Goal: Task Accomplishment & Management: Use online tool/utility

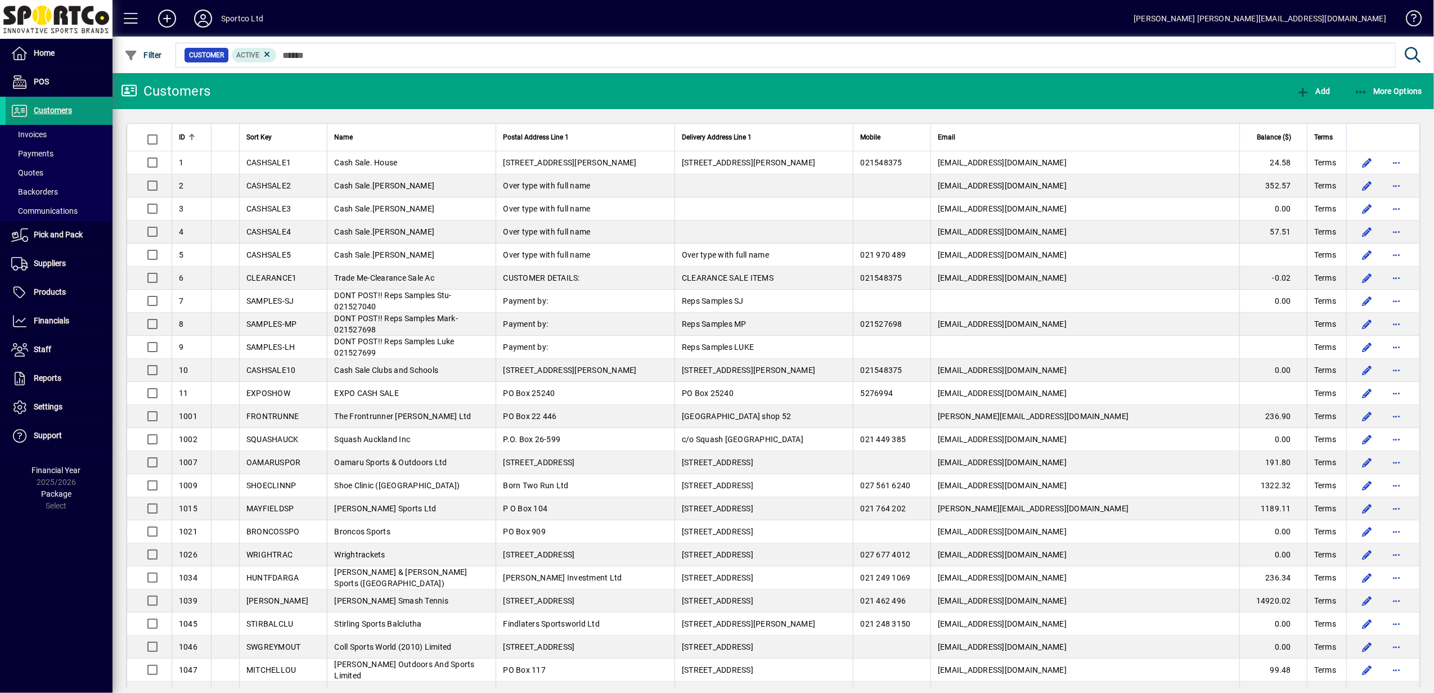
drag, startPoint x: 45, startPoint y: 104, endPoint x: 44, endPoint y: 111, distance: 6.8
click at [45, 106] on span "Customers" at bounding box center [39, 111] width 66 height 14
drag, startPoint x: 44, startPoint y: 111, endPoint x: 86, endPoint y: 102, distance: 42.5
click at [45, 110] on span "Customers" at bounding box center [53, 110] width 38 height 9
click at [1373, 91] on span "More Options" at bounding box center [1388, 91] width 69 height 9
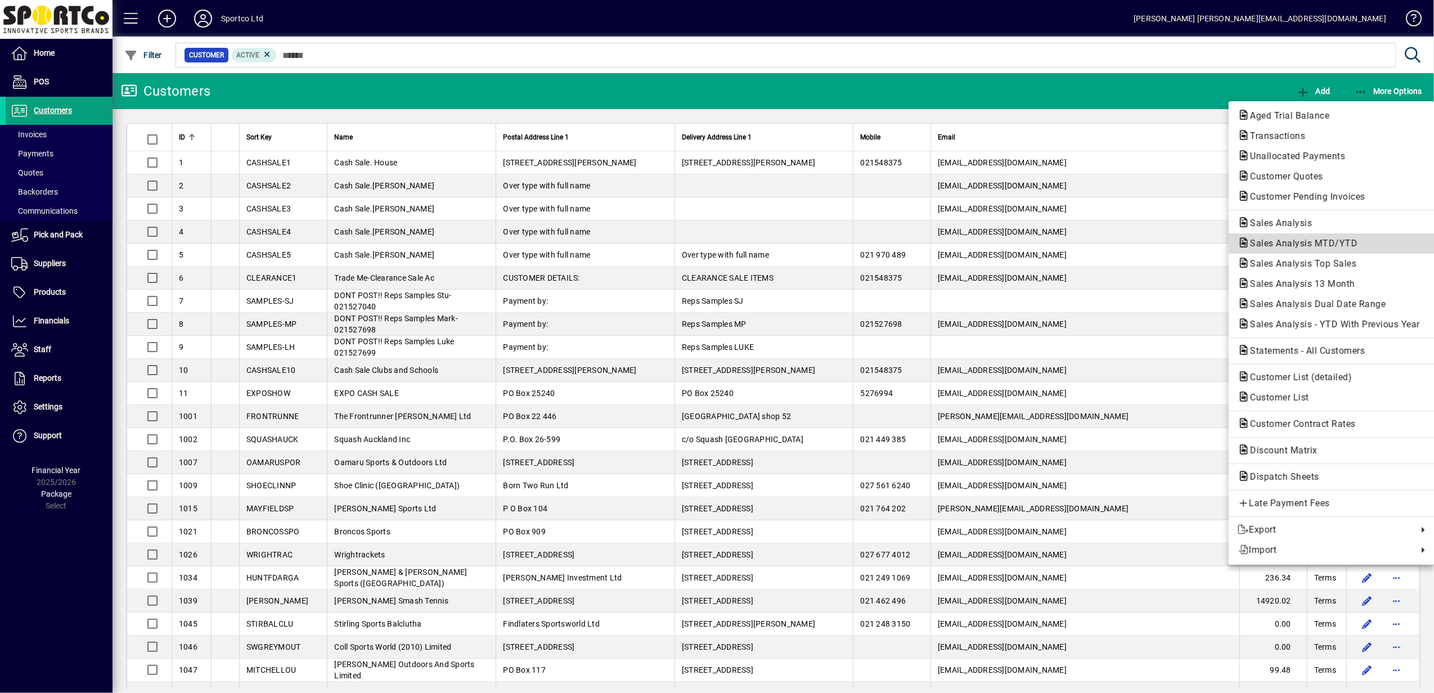
click at [1349, 244] on span "Sales Analysis MTD/YTD" at bounding box center [1300, 243] width 125 height 11
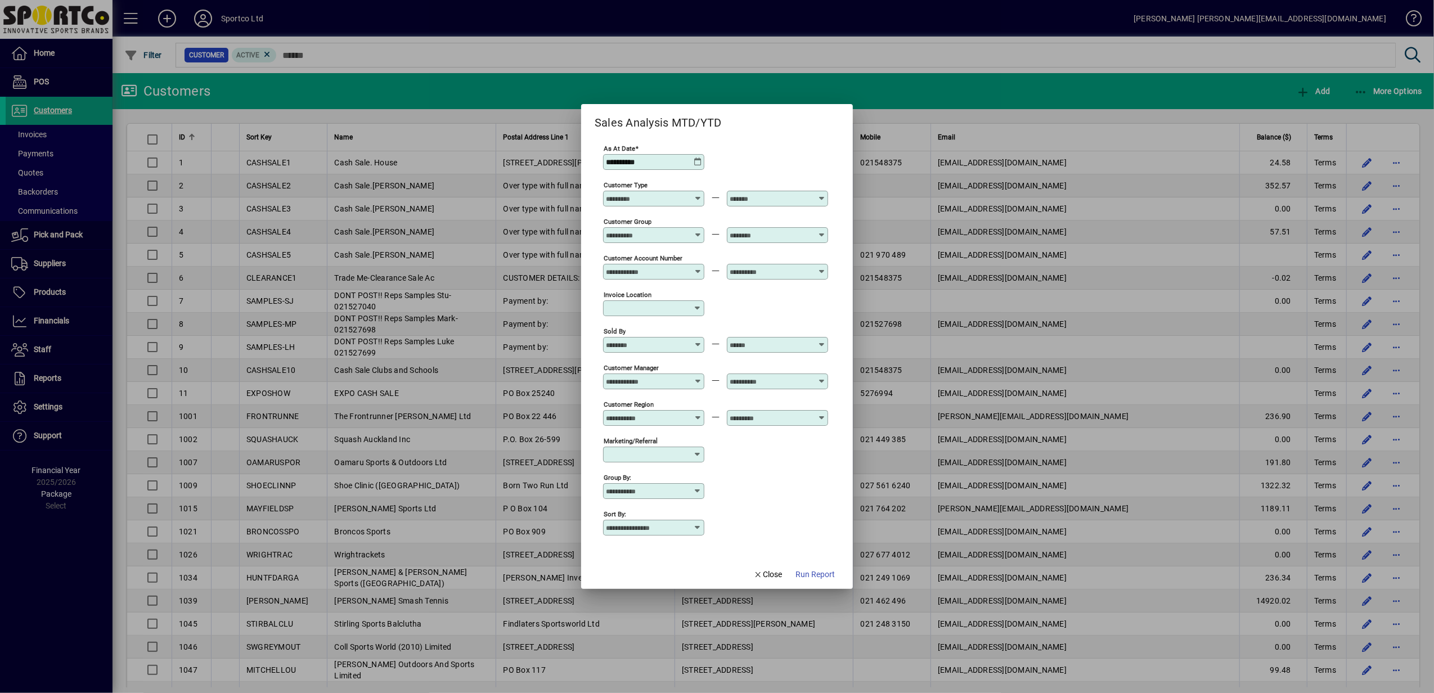
click at [696, 491] on icon at bounding box center [697, 491] width 9 height 9
click at [654, 548] on div "Customer Group" at bounding box center [641, 549] width 61 height 12
type input "**********"
click at [697, 527] on icon at bounding box center [697, 527] width 9 height 9
click at [660, 644] on div "Year to Date Sales" at bounding box center [645, 645] width 68 height 12
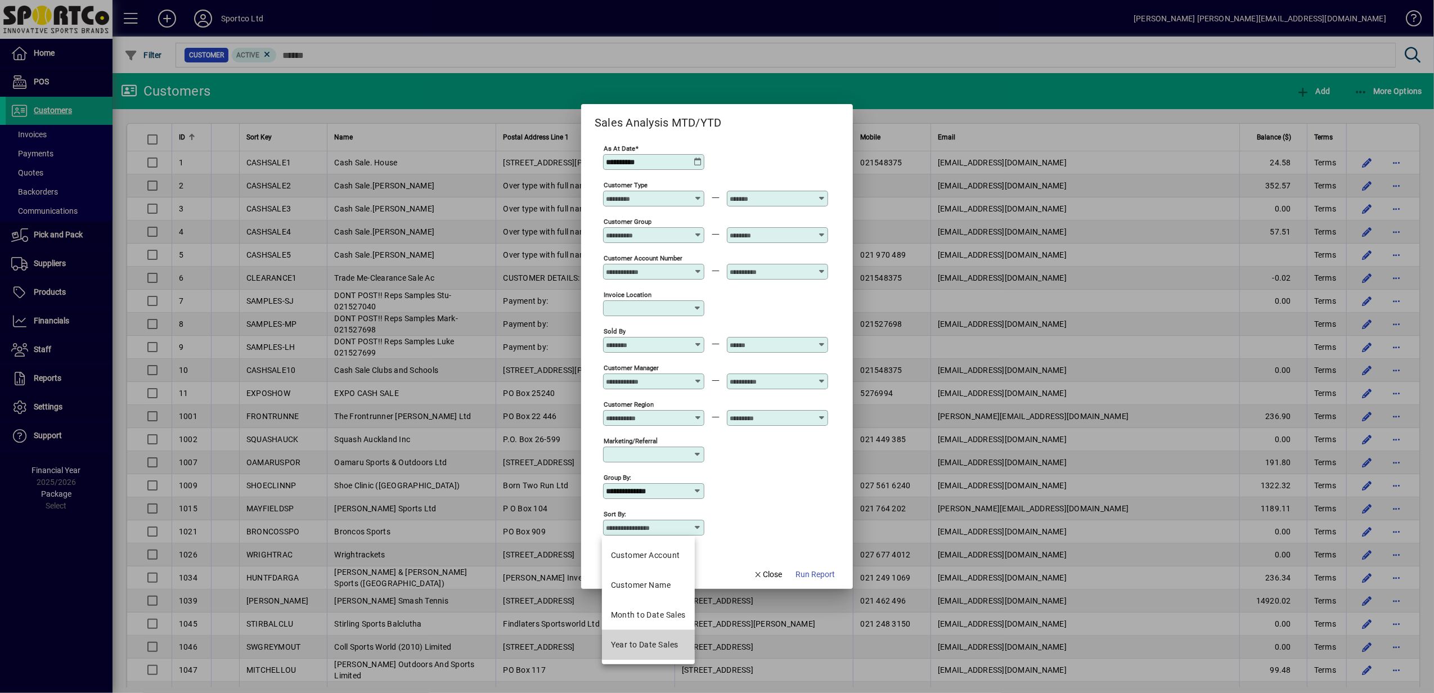
type input "**********"
click at [813, 573] on span "Run Report" at bounding box center [815, 575] width 39 height 12
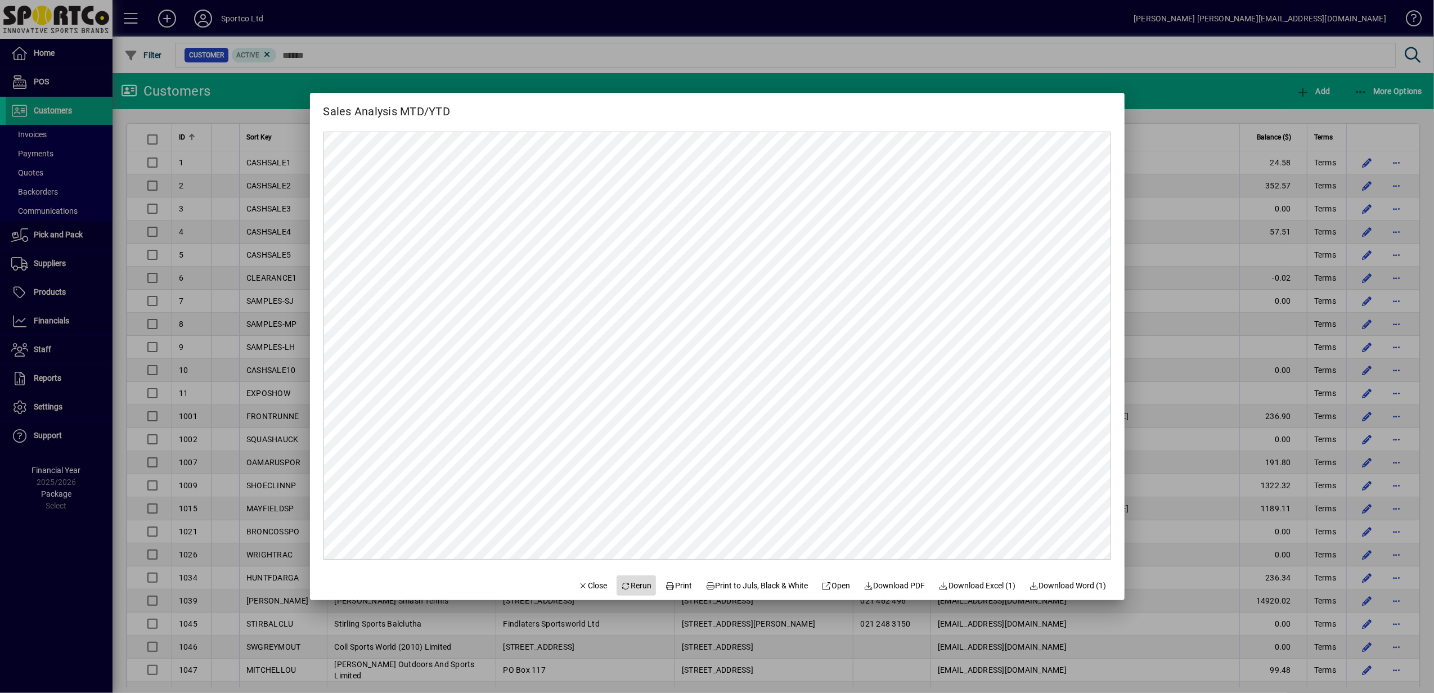
click at [621, 583] on span "Rerun" at bounding box center [636, 586] width 31 height 12
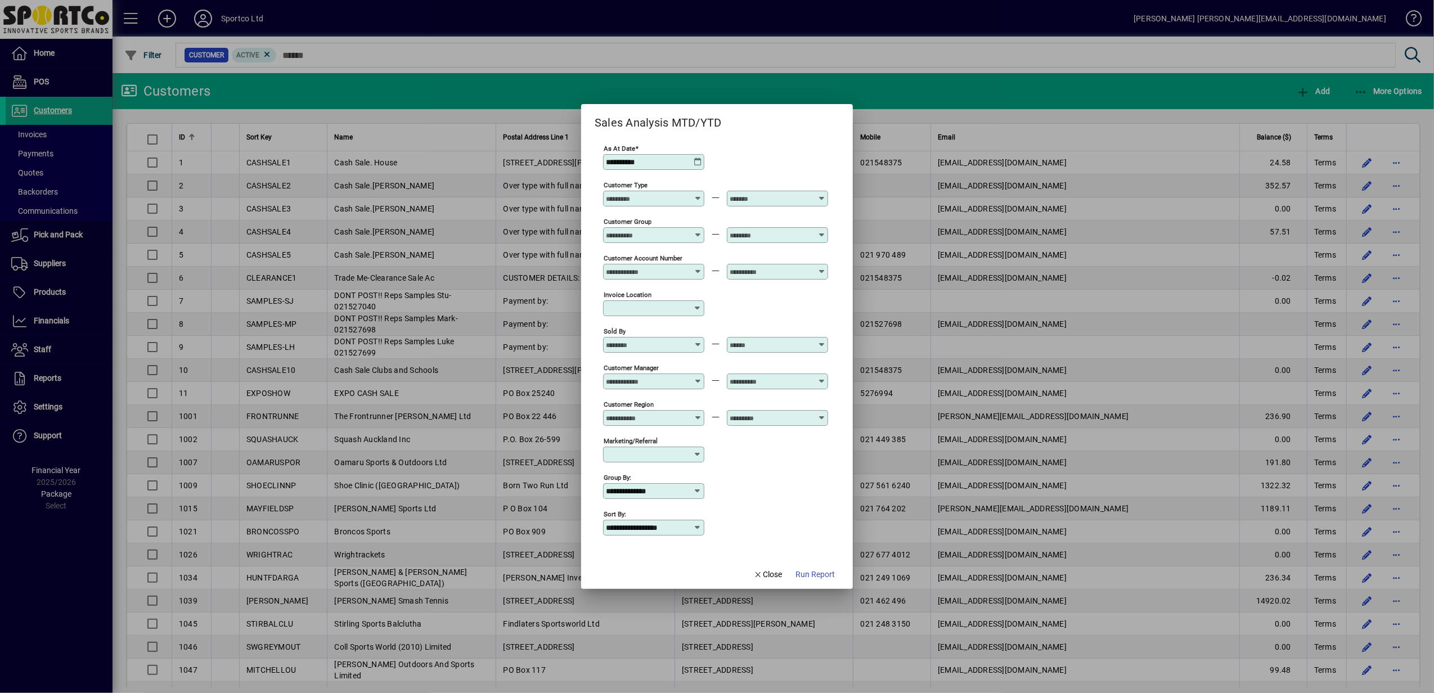
click at [695, 489] on icon at bounding box center [697, 491] width 9 height 9
click at [654, 516] on span "No Grouping" at bounding box center [634, 519] width 47 height 12
click at [694, 527] on icon at bounding box center [697, 527] width 9 height 9
click at [673, 646] on div "Year to Date Sales" at bounding box center [645, 645] width 68 height 12
click at [819, 574] on span "Run Report" at bounding box center [815, 575] width 39 height 12
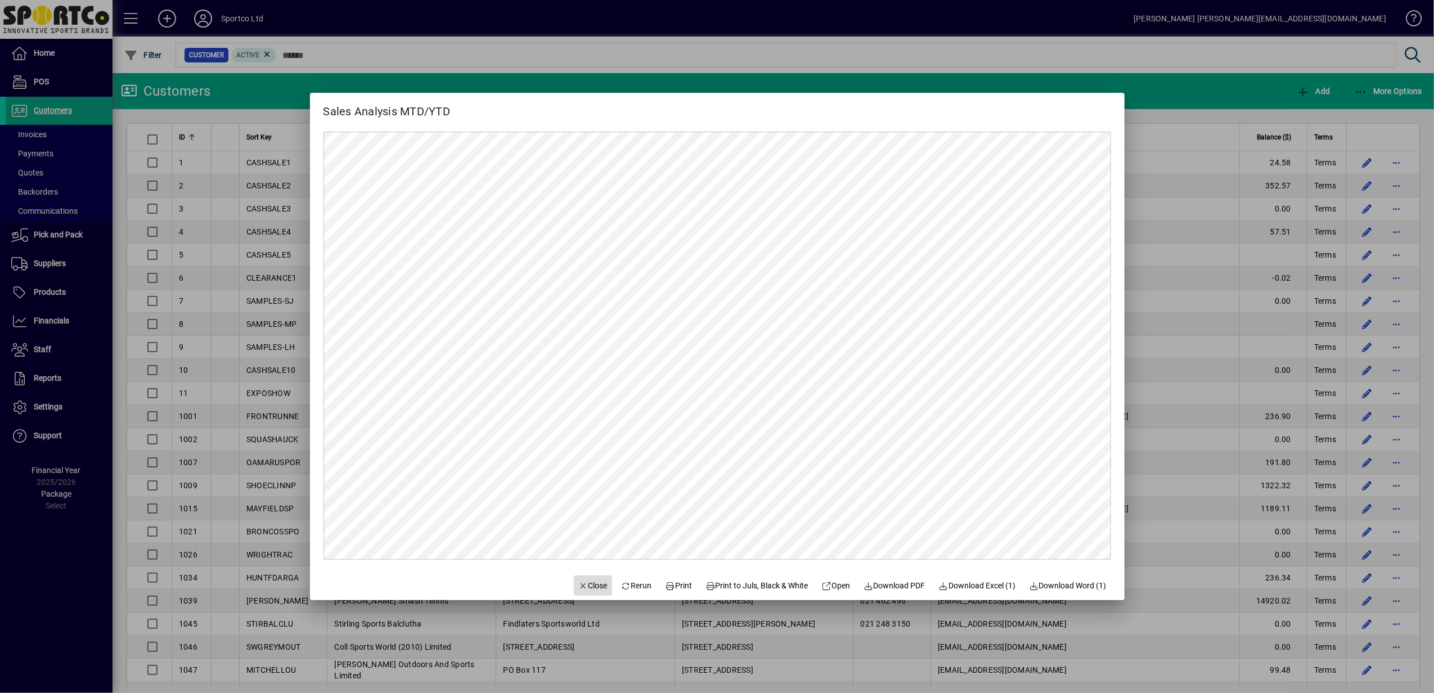
click at [578, 585] on span "Close" at bounding box center [592, 586] width 29 height 12
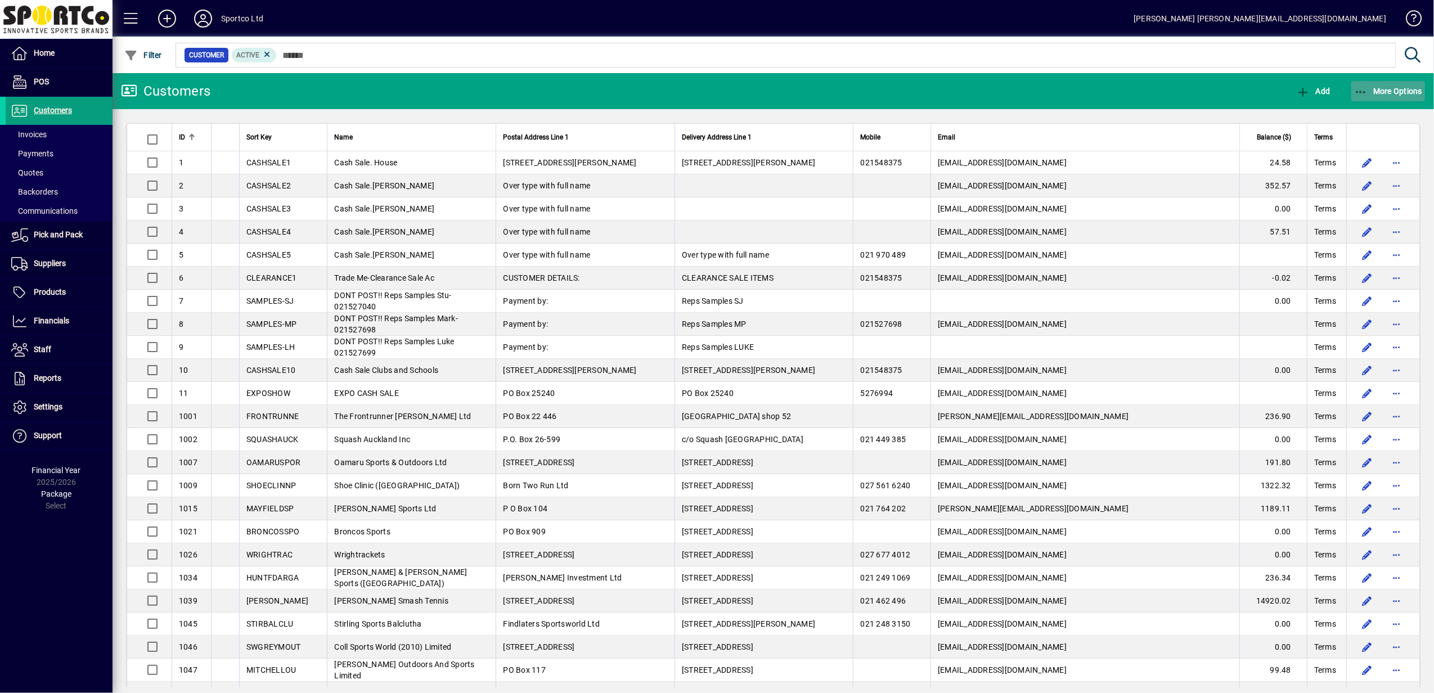
click at [1380, 91] on span "More Options" at bounding box center [1388, 91] width 69 height 9
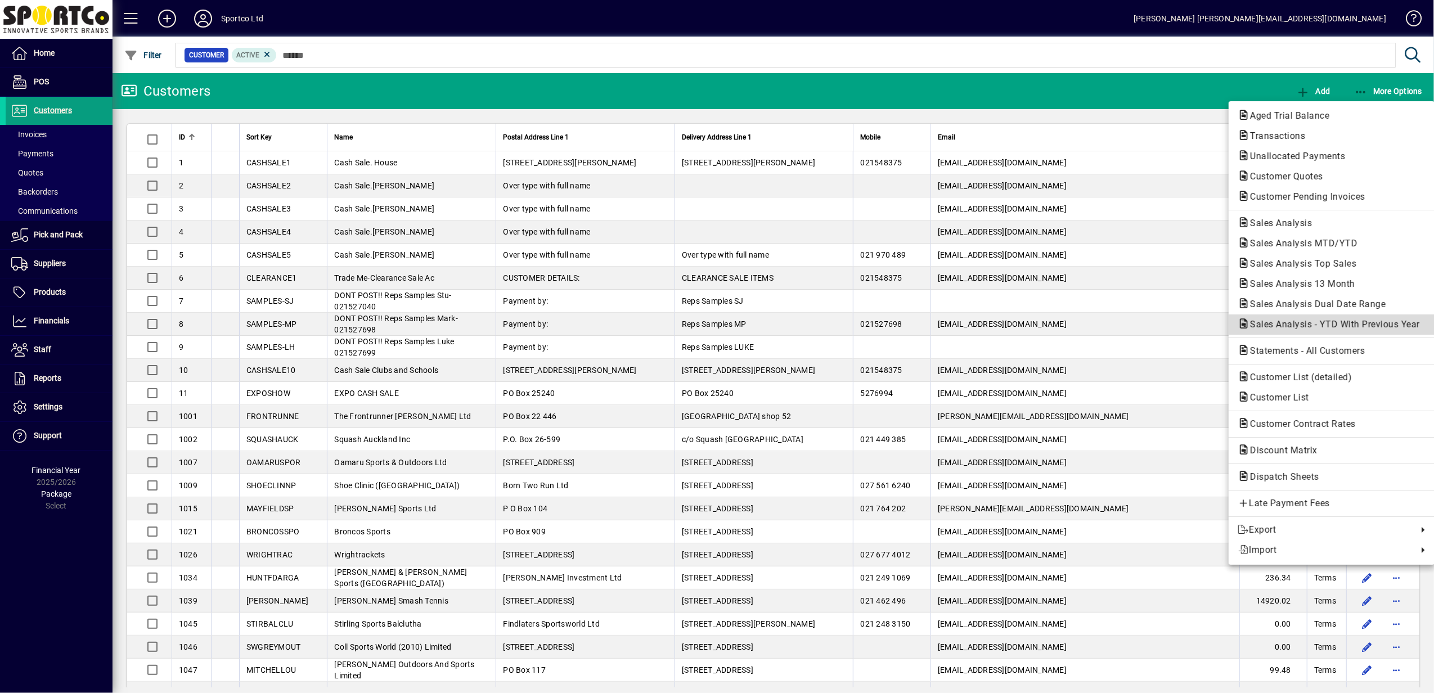
click at [1342, 325] on span "Sales Analysis - YTD With Previous Year" at bounding box center [1332, 324] width 188 height 11
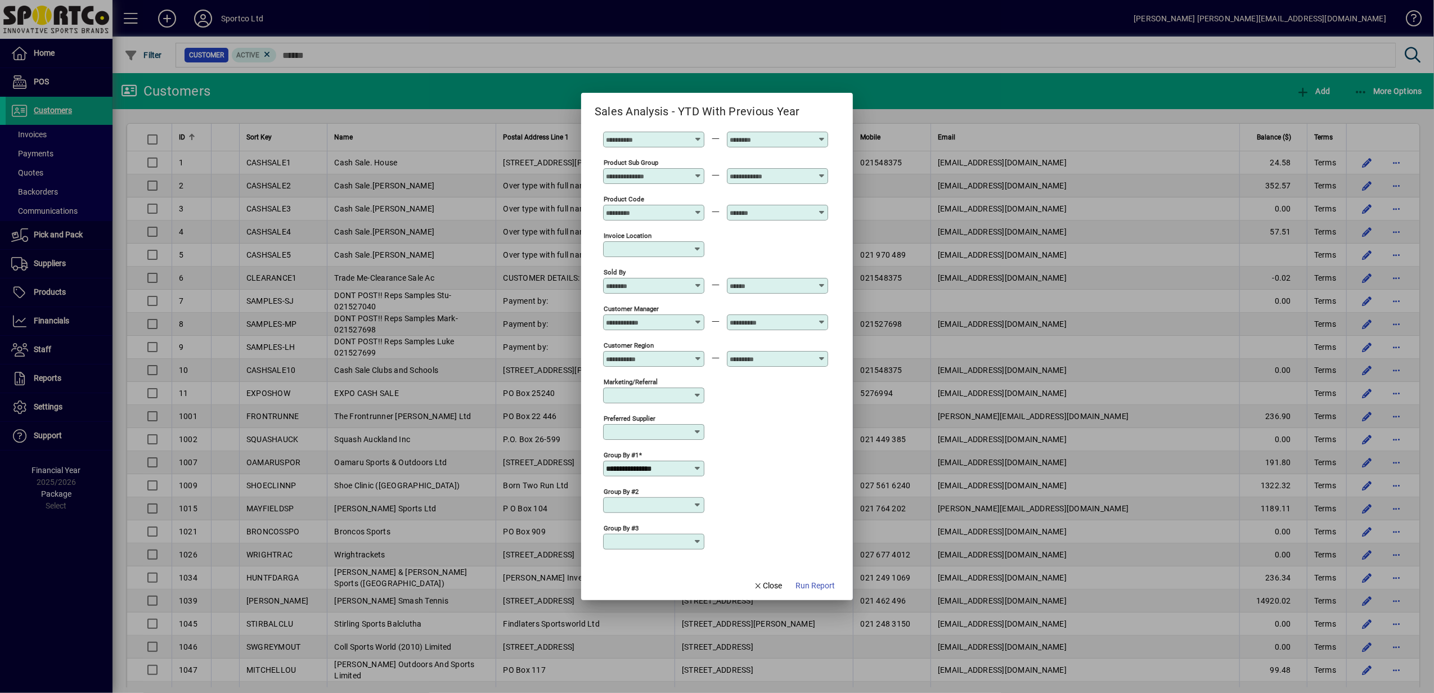
scroll to position [196, 0]
click at [697, 466] on icon at bounding box center [697, 466] width 9 height 9
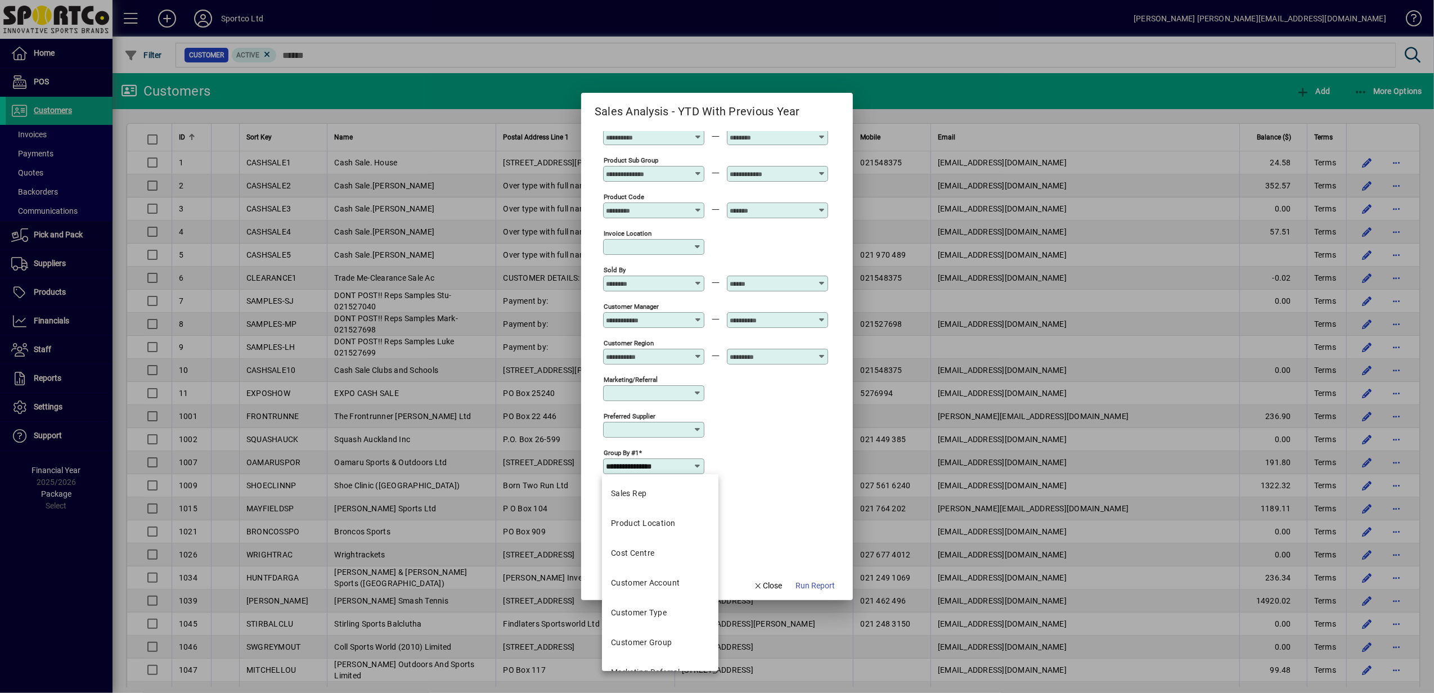
drag, startPoint x: 662, startPoint y: 644, endPoint x: 671, endPoint y: 636, distance: 11.9
click at [662, 644] on div "Customer Group" at bounding box center [641, 643] width 61 height 12
type input "**********"
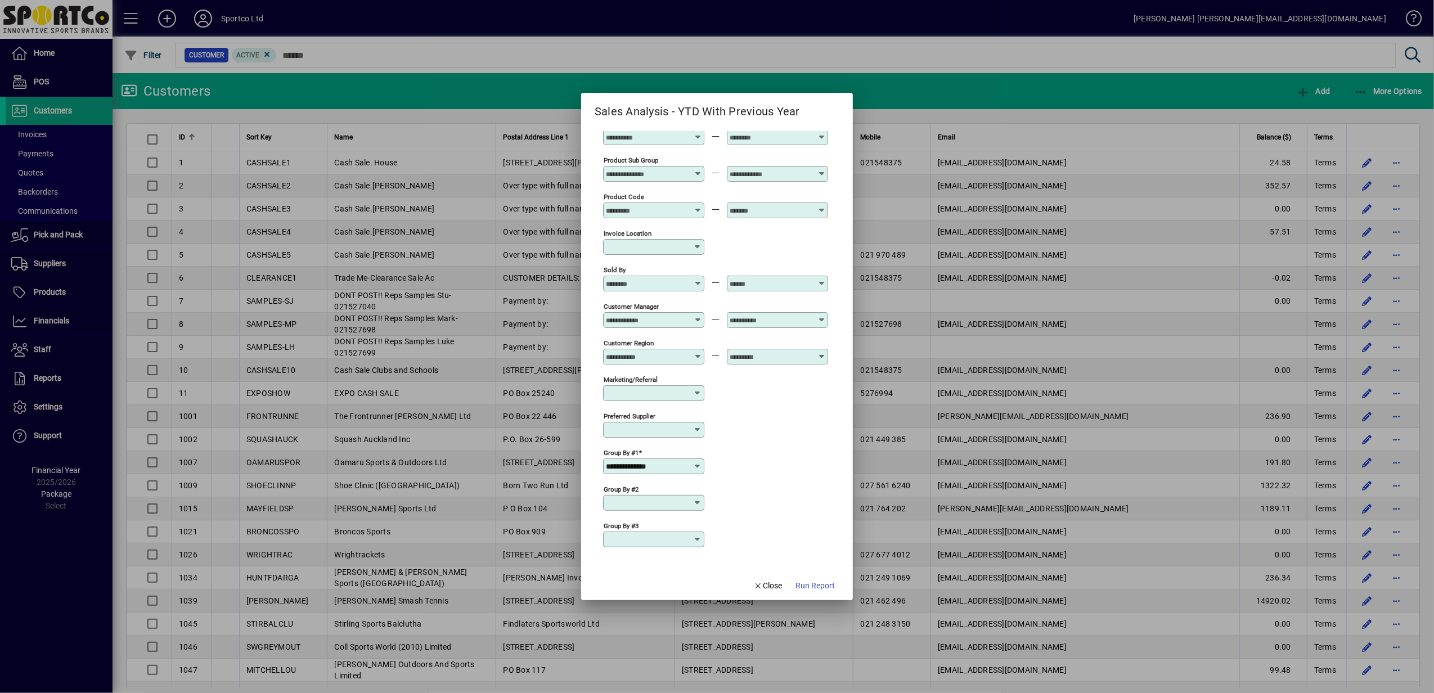
click at [695, 503] on icon at bounding box center [697, 502] width 9 height 9
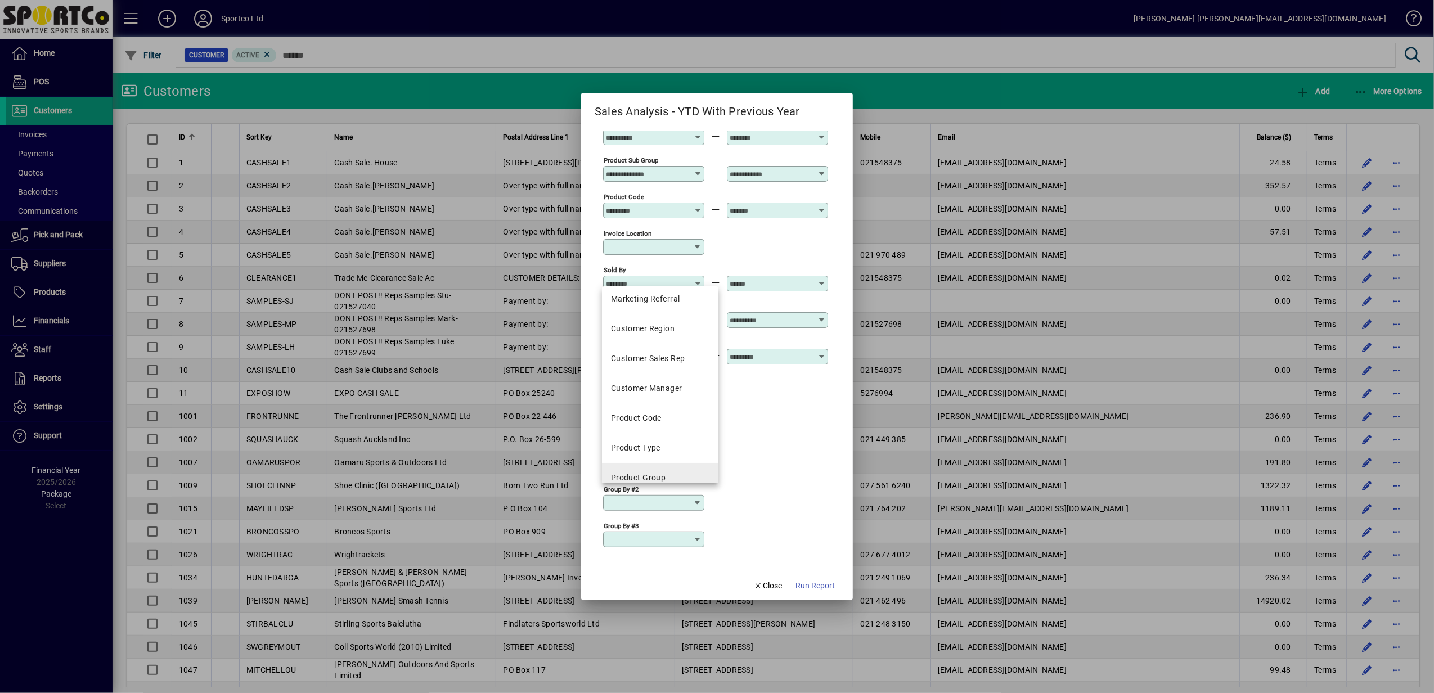
scroll to position [225, 0]
click at [676, 466] on mat-option "Product Group" at bounding box center [660, 466] width 116 height 30
type input "**********"
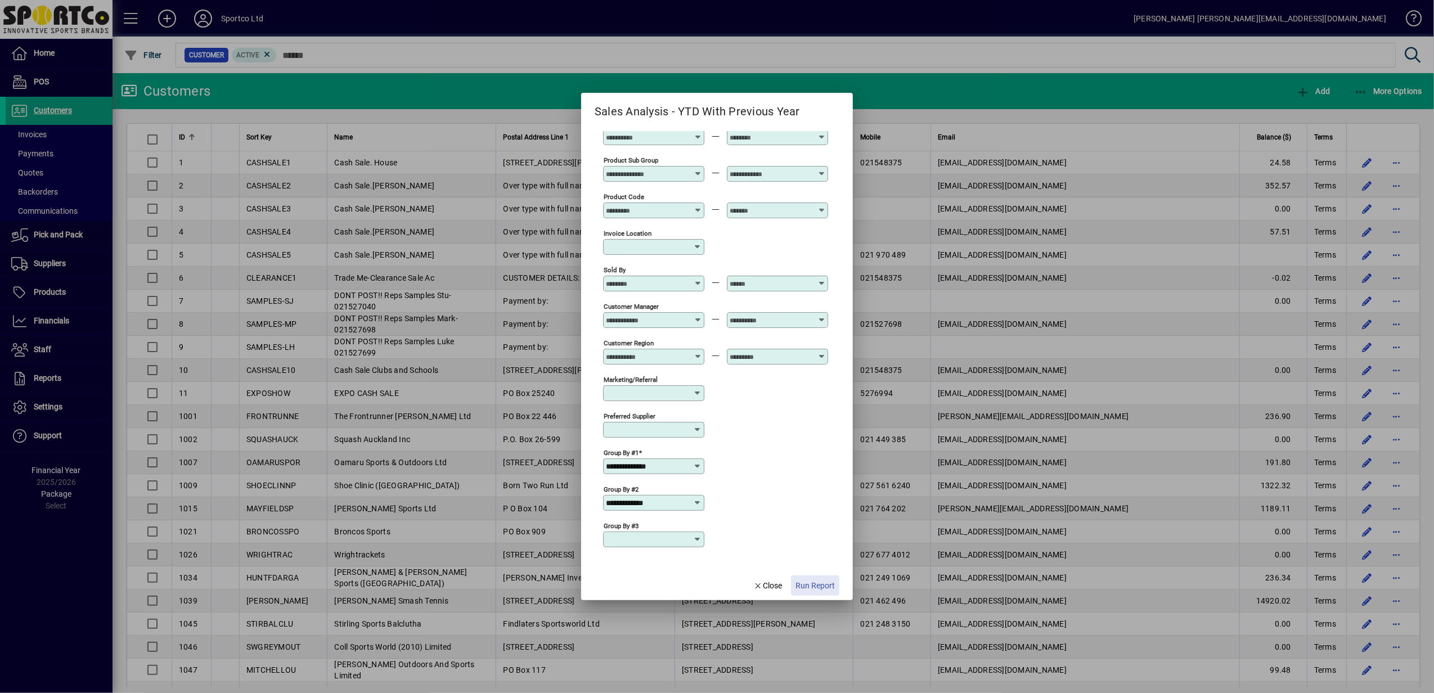
click at [825, 586] on span "Run Report" at bounding box center [815, 586] width 39 height 12
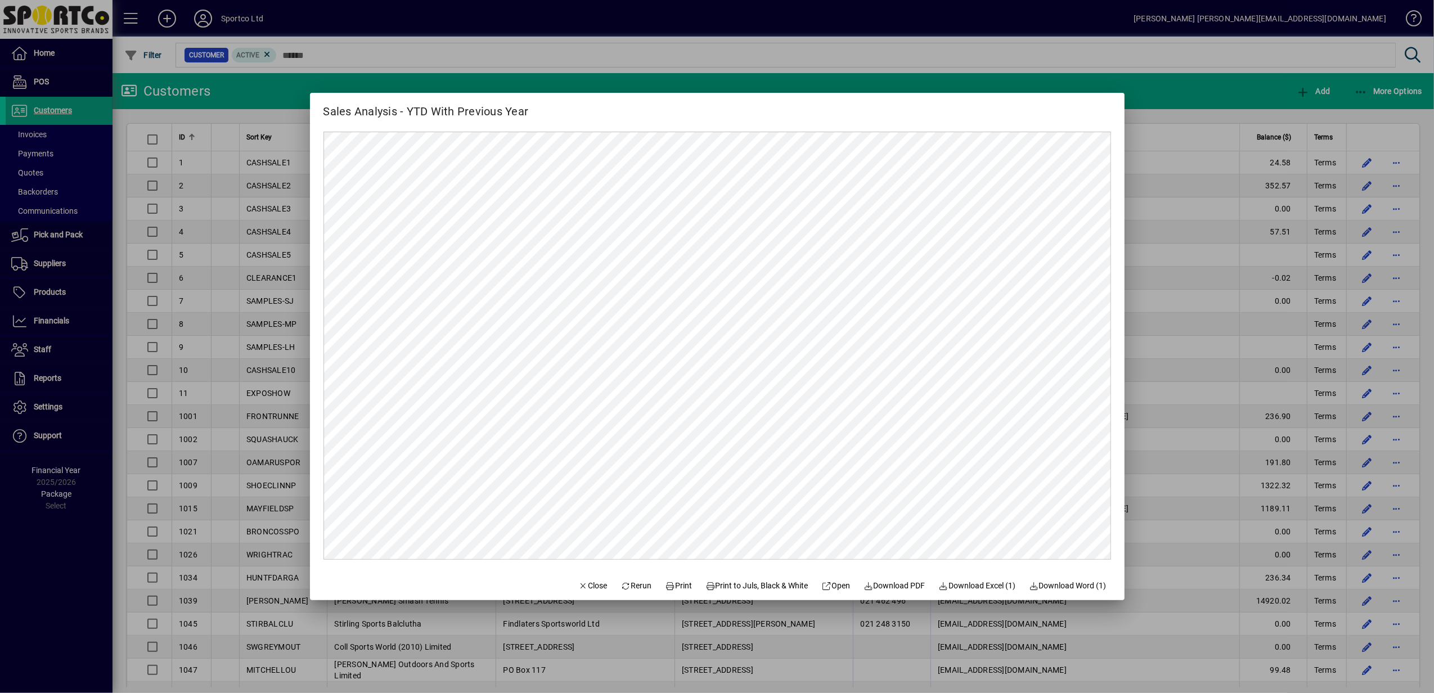
scroll to position [0, 0]
click at [625, 588] on span "Rerun" at bounding box center [636, 586] width 31 height 12
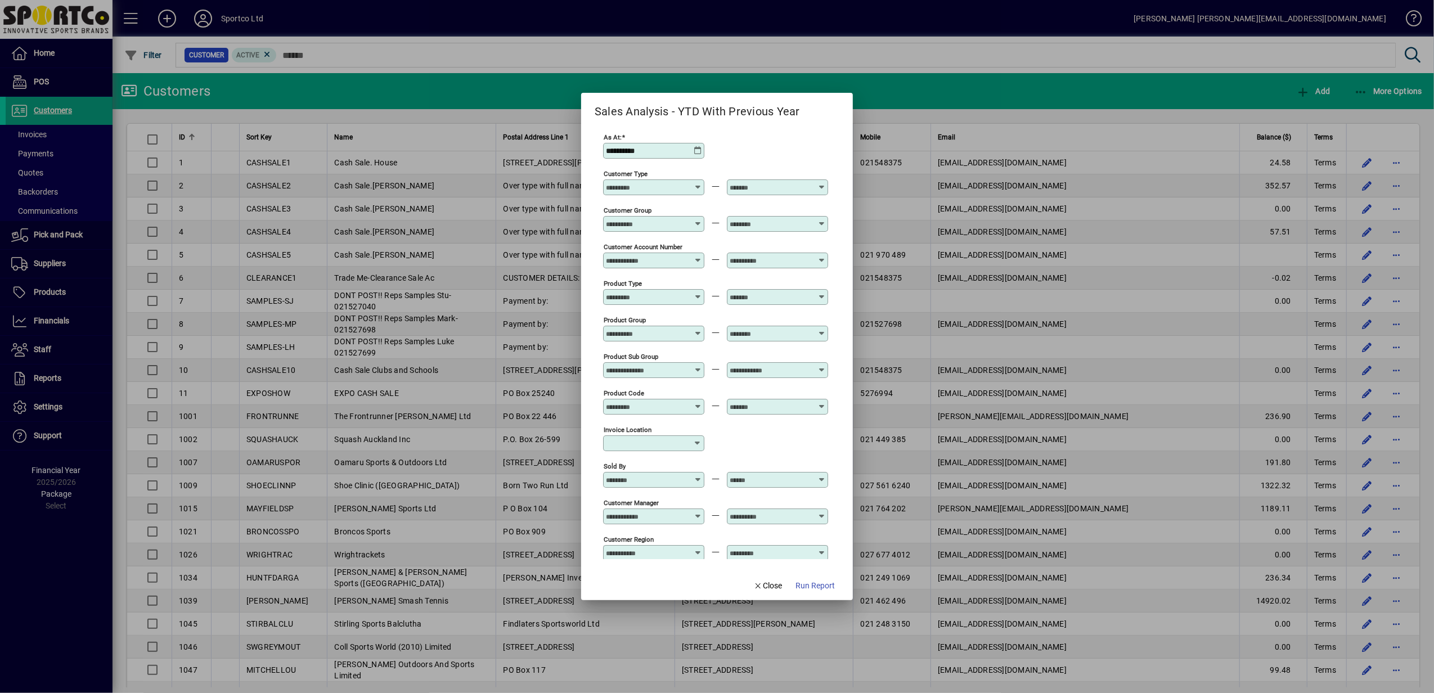
type input "**********"
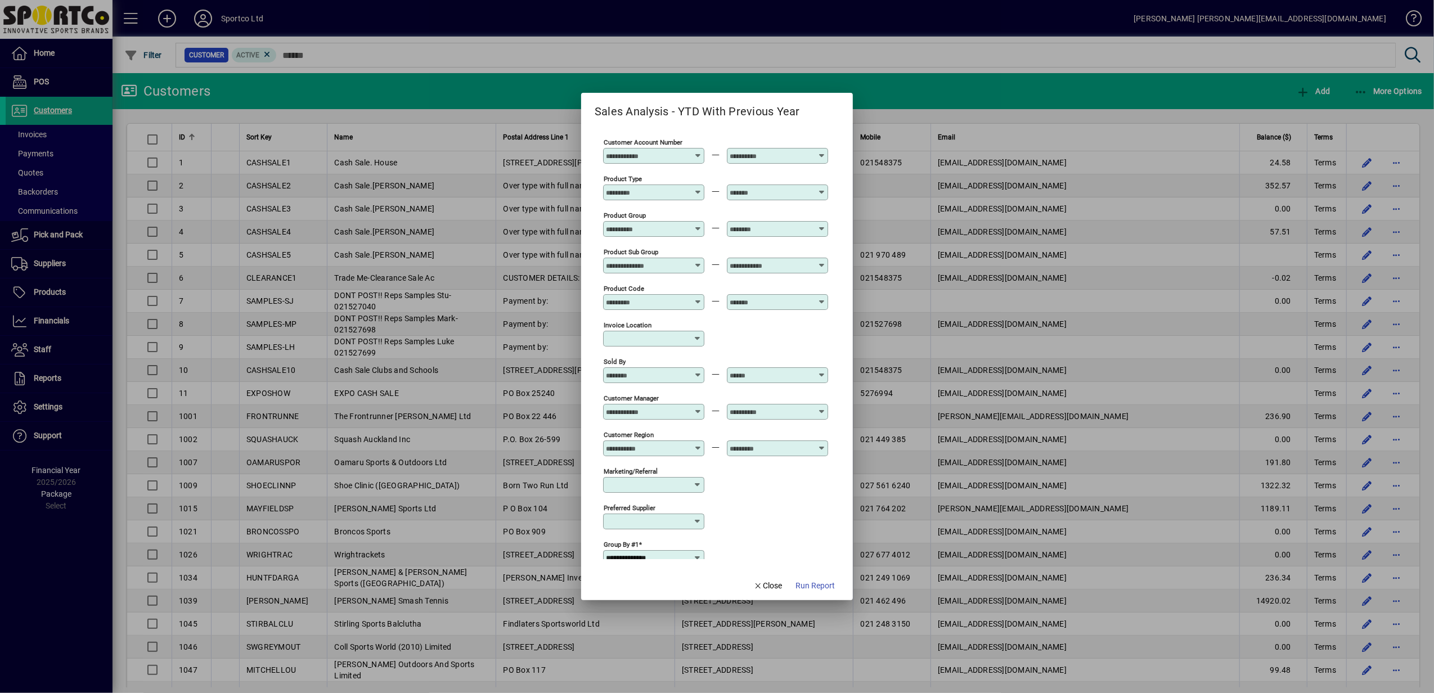
scroll to position [196, 0]
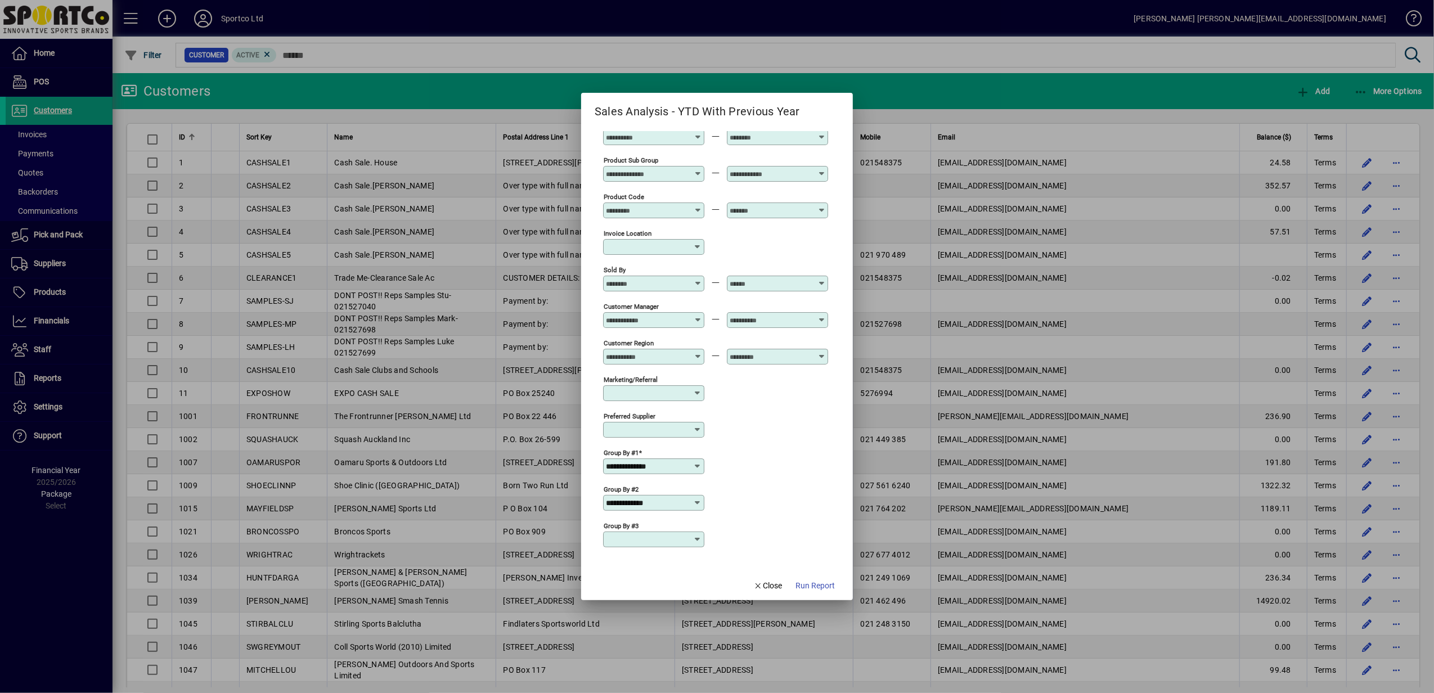
click at [697, 464] on icon at bounding box center [697, 466] width 9 height 9
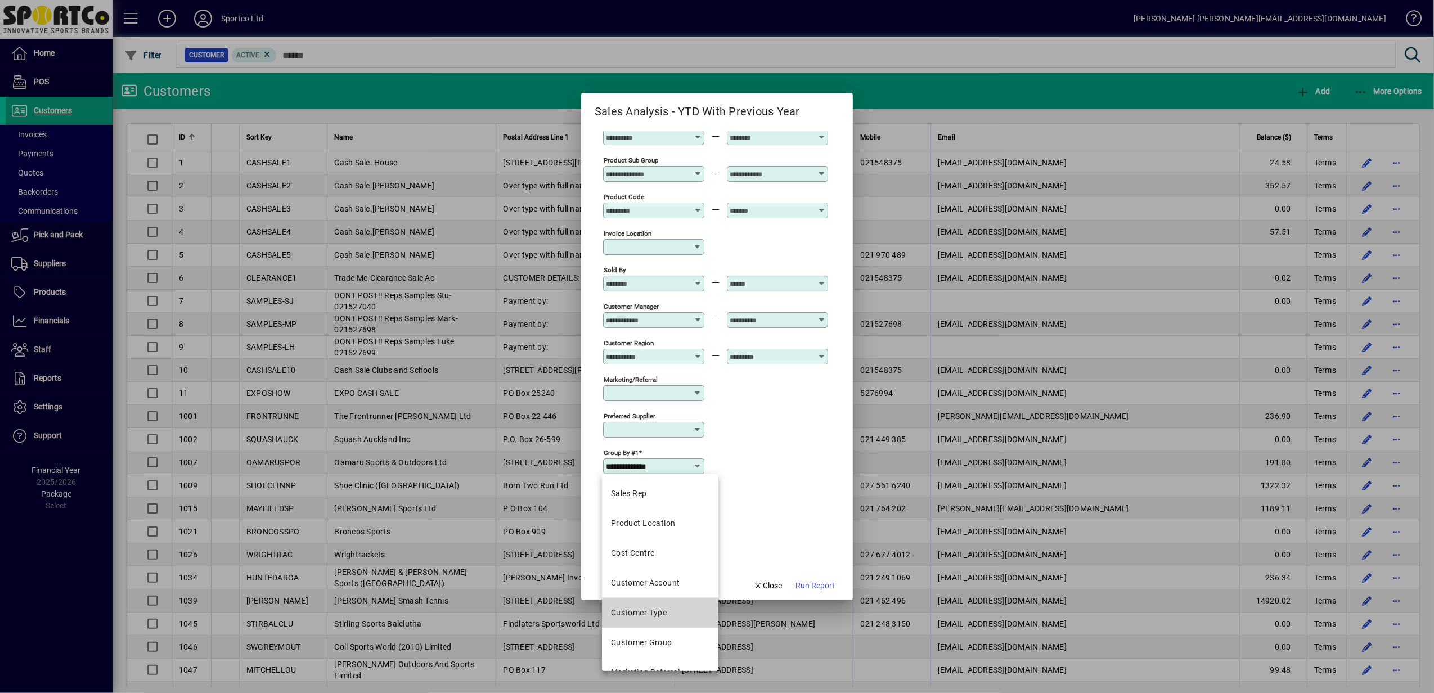
click at [661, 616] on div "Customer Type" at bounding box center [639, 613] width 56 height 12
type input "**********"
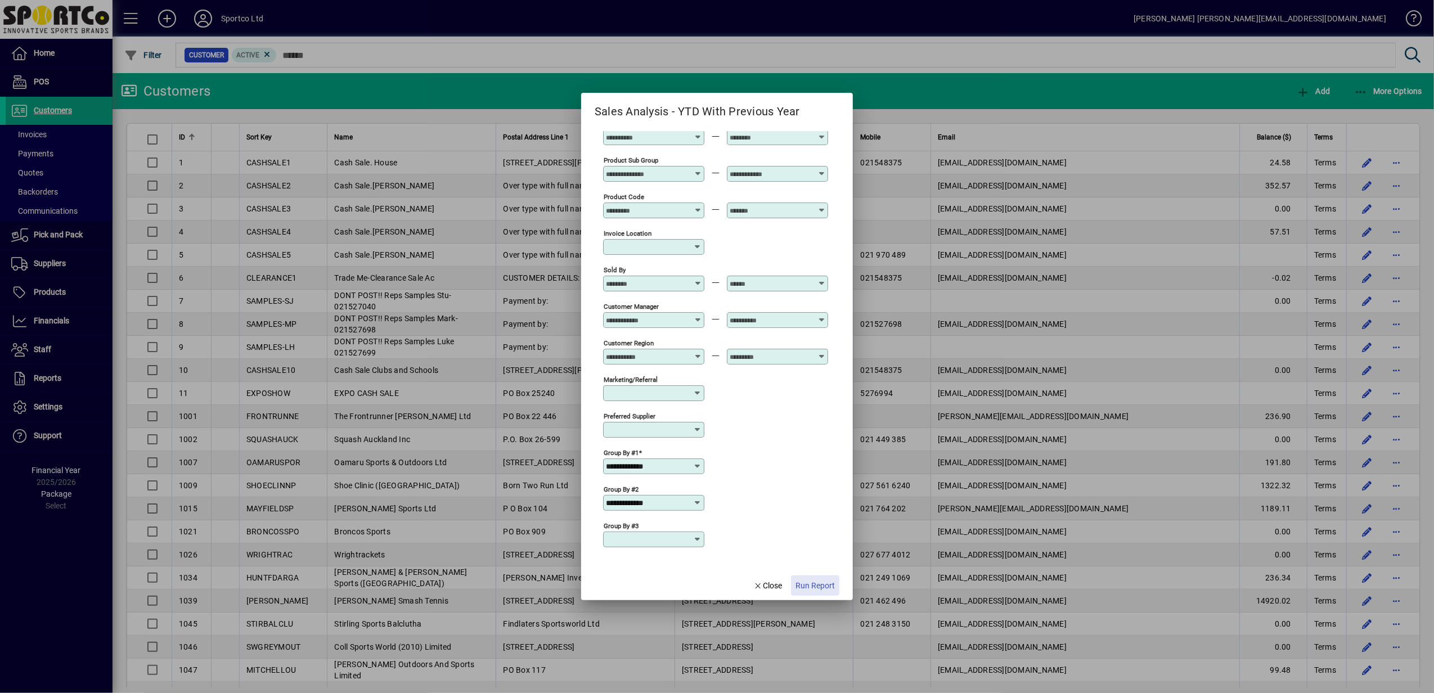
click at [818, 586] on span "Run Report" at bounding box center [815, 586] width 39 height 12
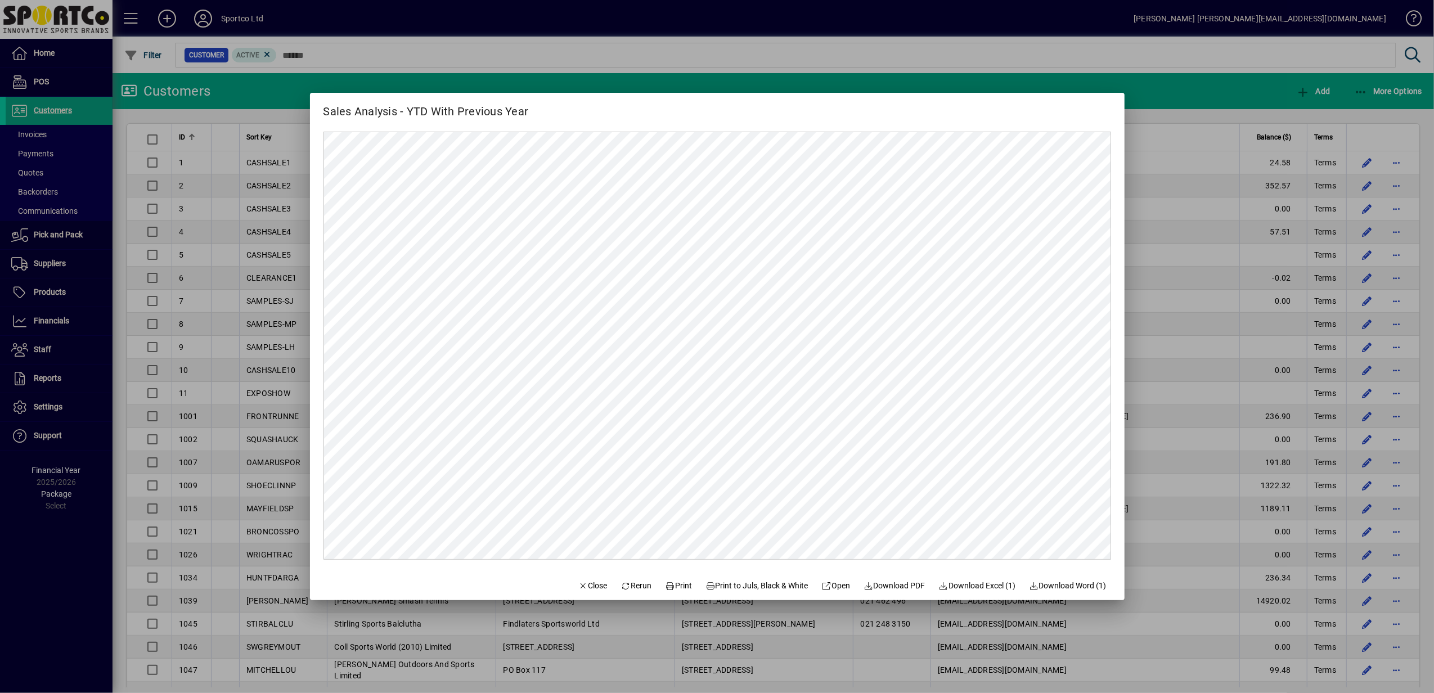
scroll to position [0, 0]
click at [621, 587] on icon at bounding box center [626, 586] width 10 height 8
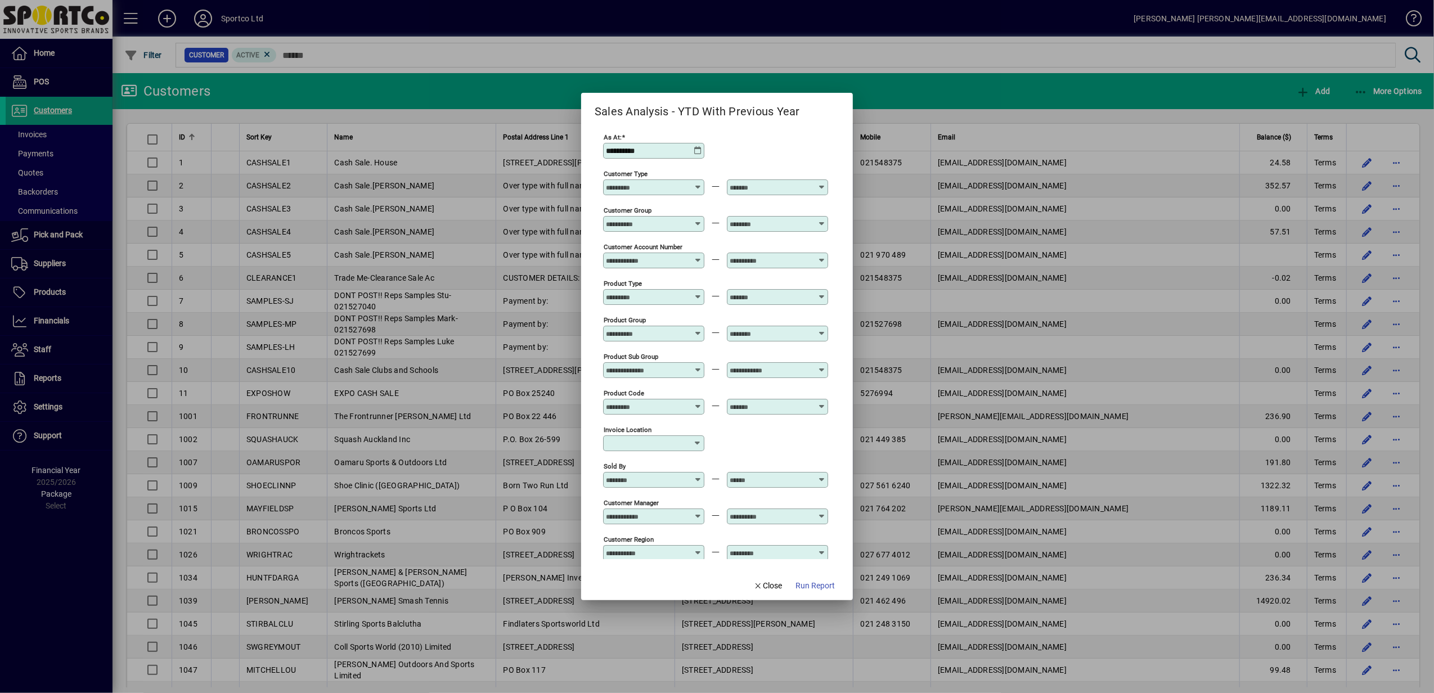
type input "**********"
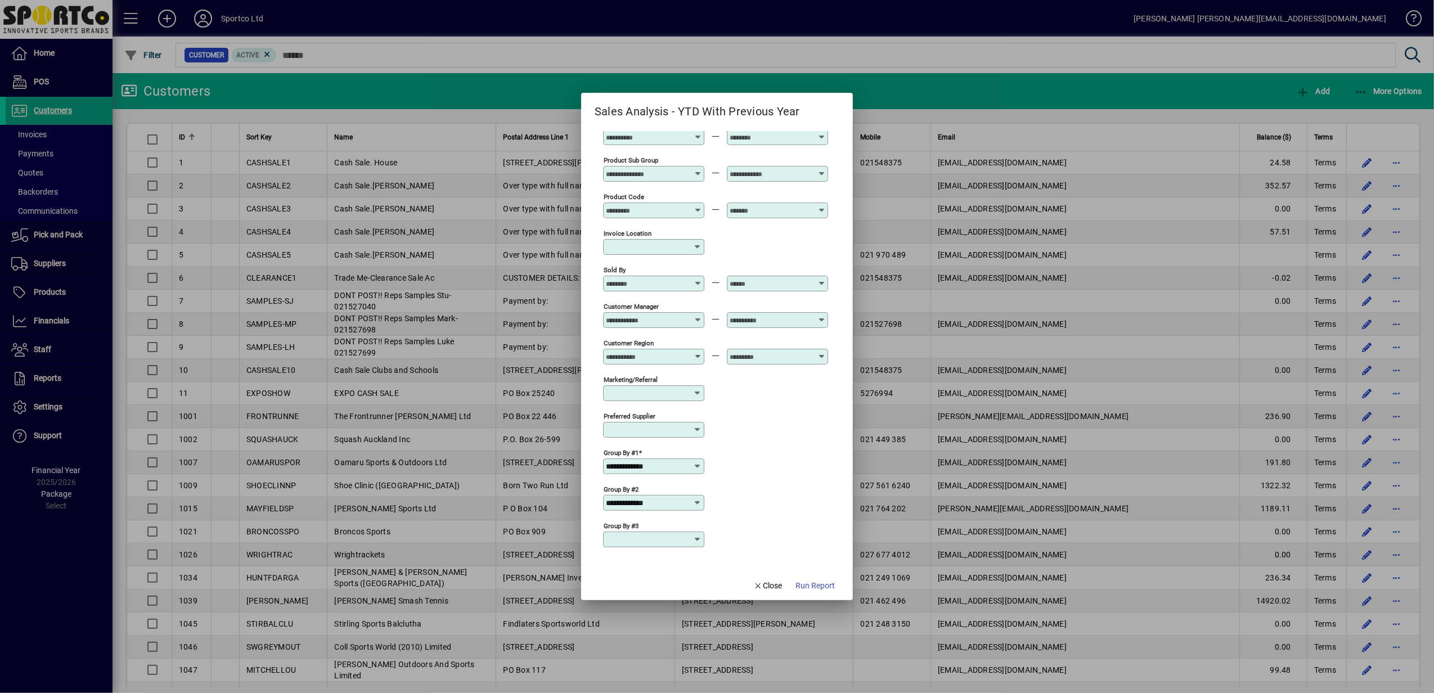
click at [694, 501] on icon at bounding box center [697, 502] width 9 height 9
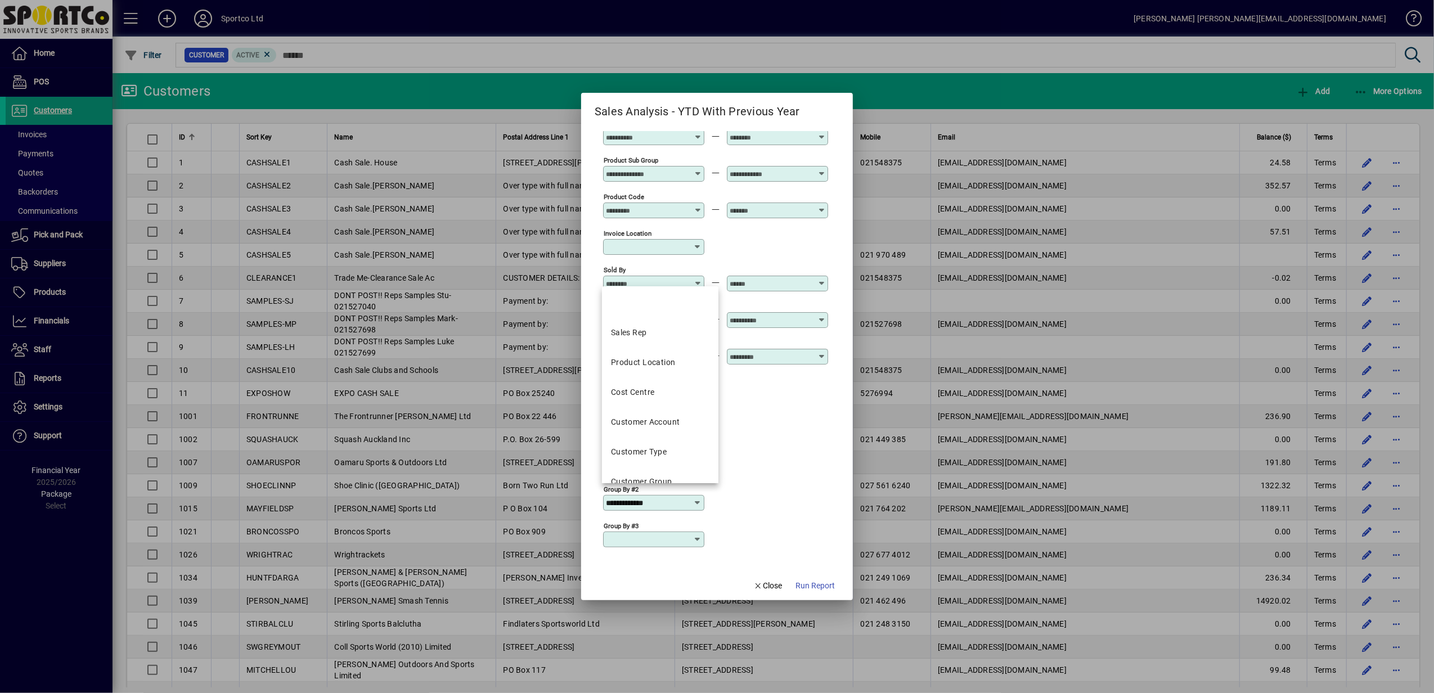
drag, startPoint x: 676, startPoint y: 500, endPoint x: 577, endPoint y: 509, distance: 99.4
click at [577, 509] on div "**********" at bounding box center [717, 346] width 1434 height 693
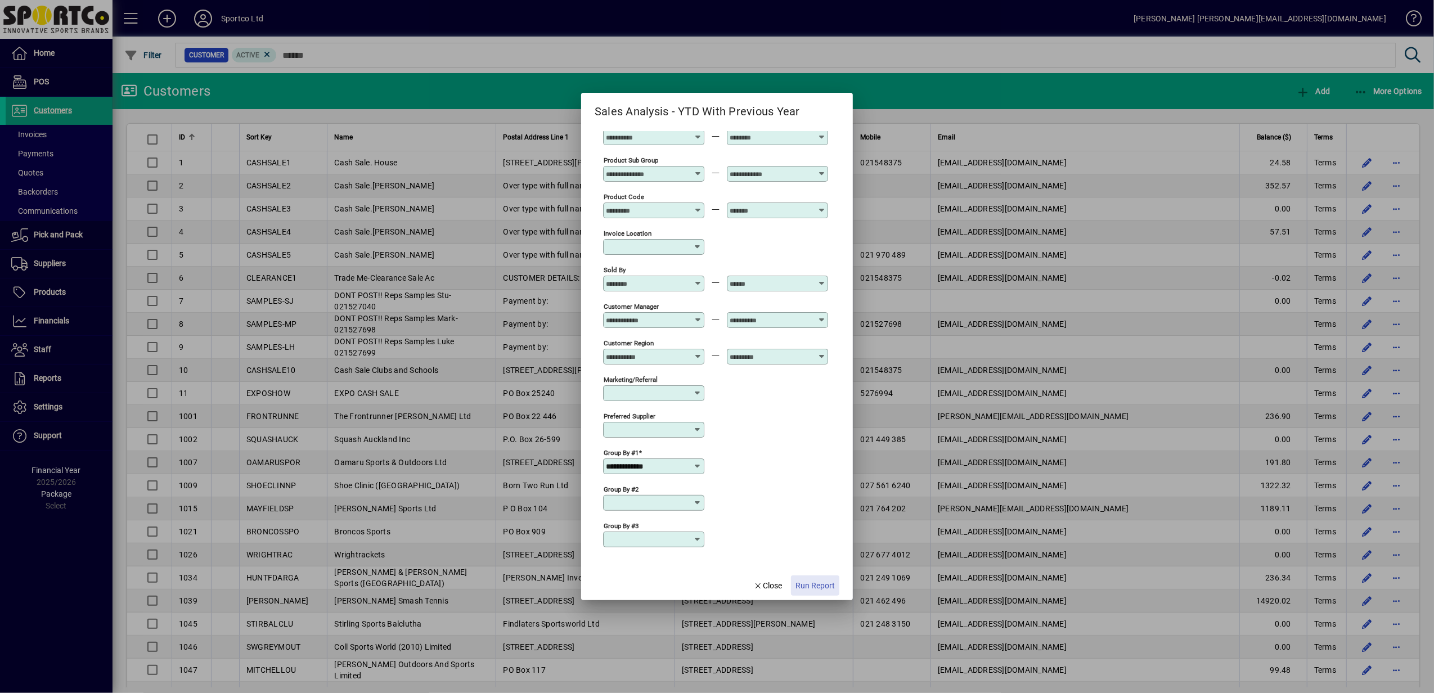
click at [824, 586] on span "Run Report" at bounding box center [815, 586] width 39 height 12
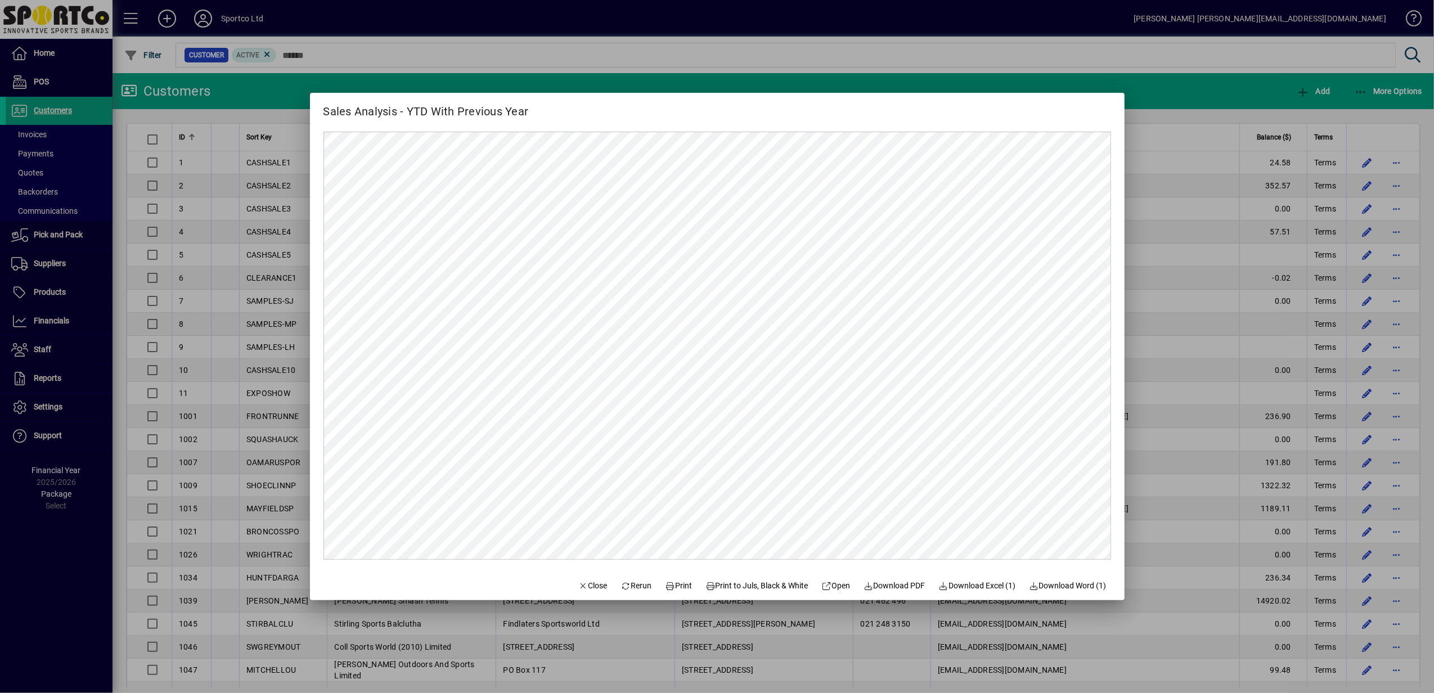
scroll to position [0, 0]
click at [667, 586] on span "Print" at bounding box center [678, 586] width 27 height 12
click at [890, 586] on span "Download PDF" at bounding box center [895, 586] width 62 height 12
click at [578, 585] on icon "button" at bounding box center [583, 586] width 10 height 8
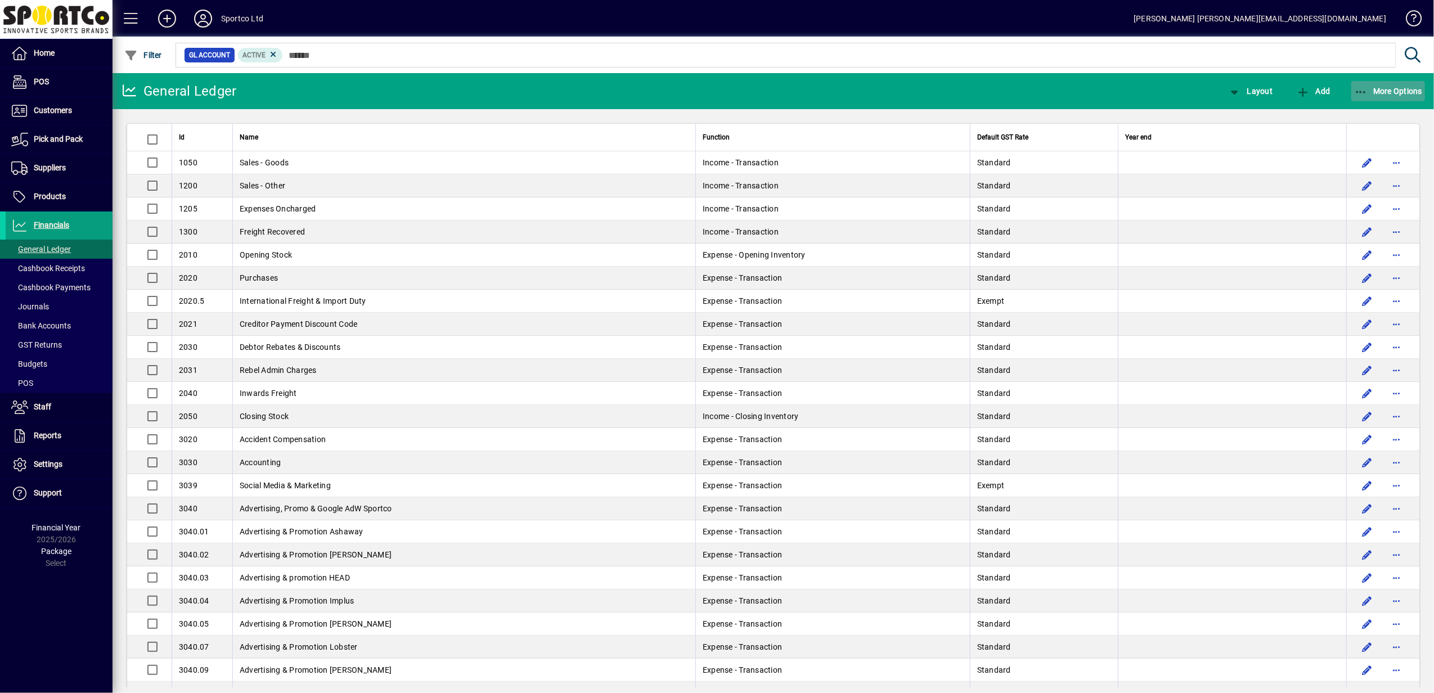
click at [1367, 91] on icon "button" at bounding box center [1361, 92] width 14 height 11
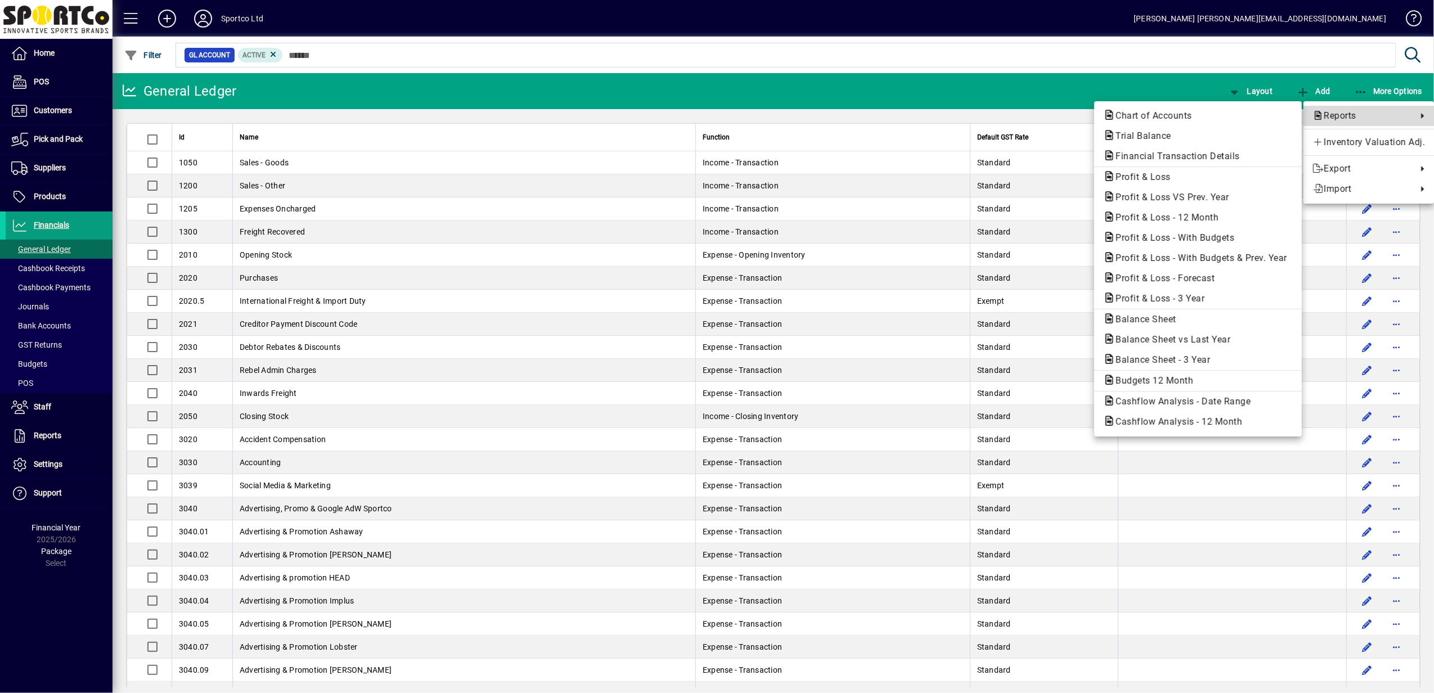
click at [1346, 116] on span "Reports" at bounding box center [1362, 116] width 99 height 14
click at [1205, 197] on span "Profit & Loss VS Prev. Year" at bounding box center [1169, 197] width 132 height 11
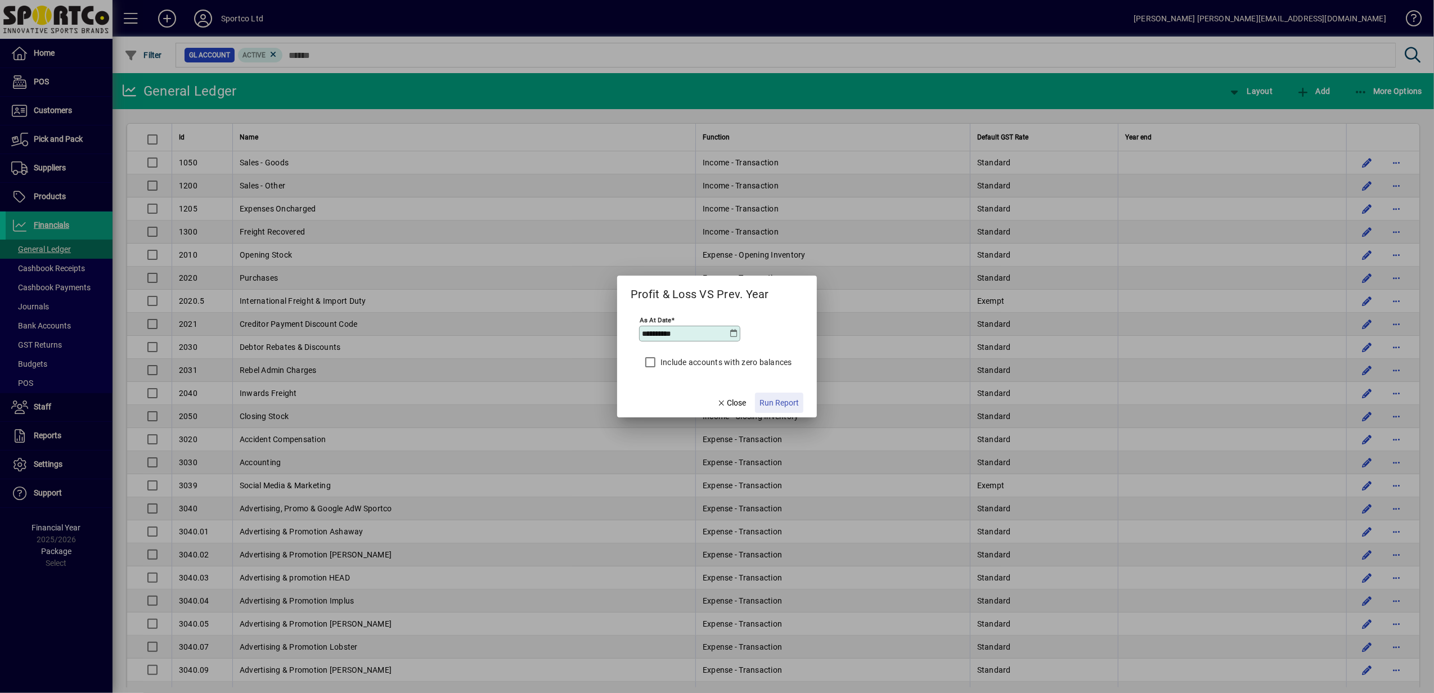
click at [788, 404] on span "Run Report" at bounding box center [779, 403] width 39 height 12
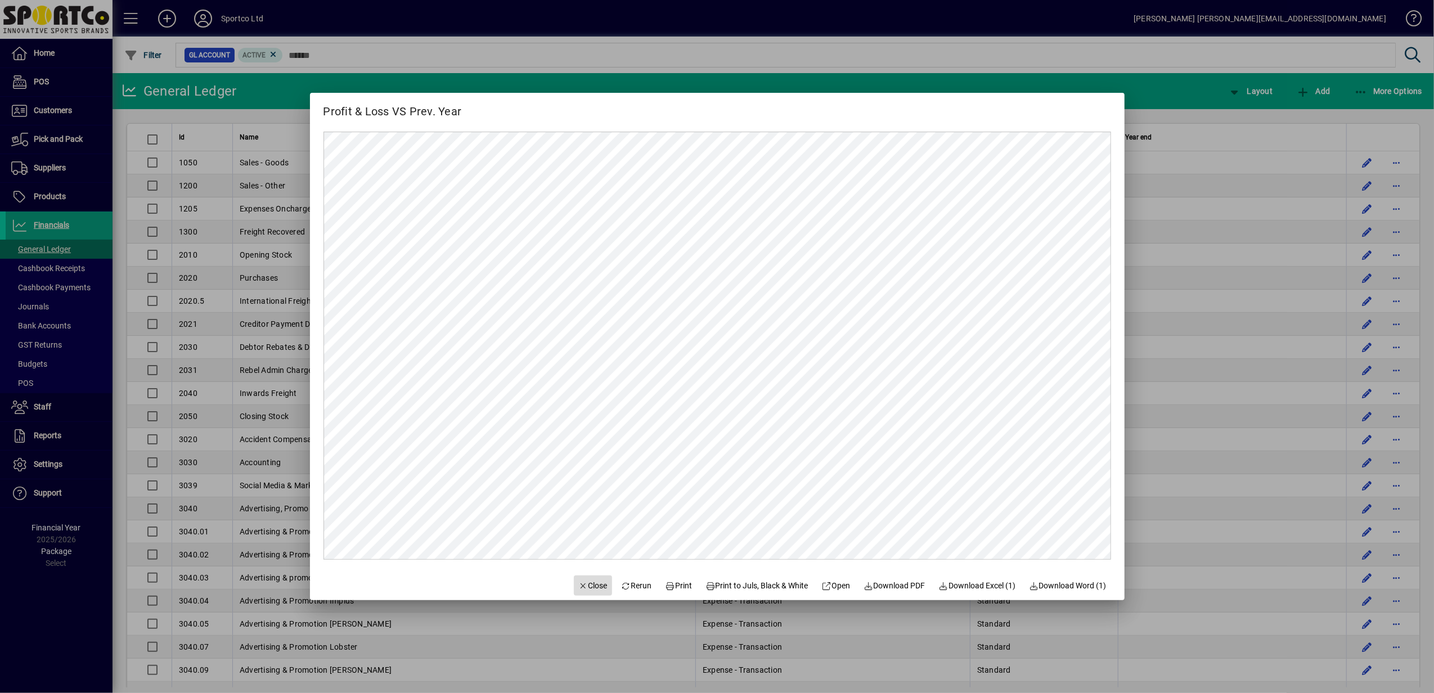
click at [578, 586] on span "Close" at bounding box center [592, 586] width 29 height 12
